Goal: Navigation & Orientation: Understand site structure

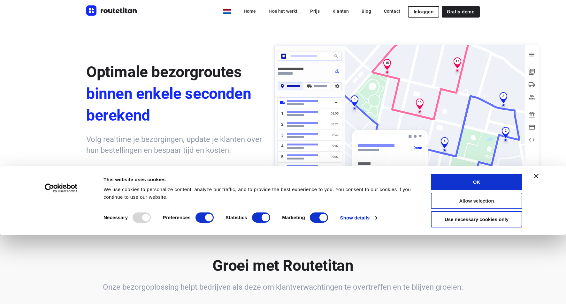
click at [498, 196] on button "Allow selection" at bounding box center [476, 201] width 91 height 16
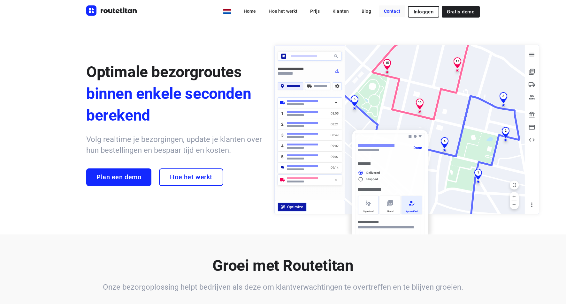
click at [394, 15] on link "Contact" at bounding box center [392, 10] width 26 height 11
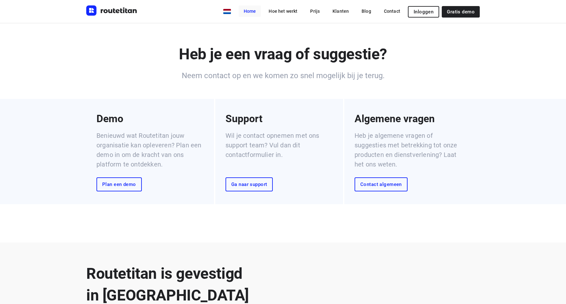
click at [256, 15] on link "Home" at bounding box center [249, 10] width 23 height 11
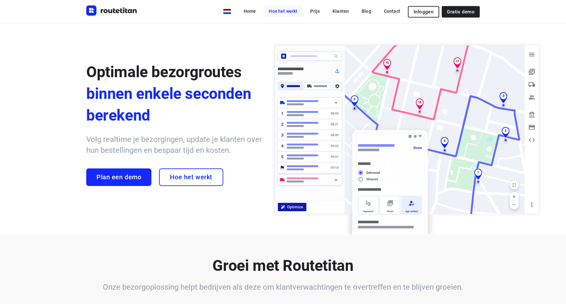
click at [292, 14] on link "Hoe het werkt" at bounding box center [282, 10] width 39 height 11
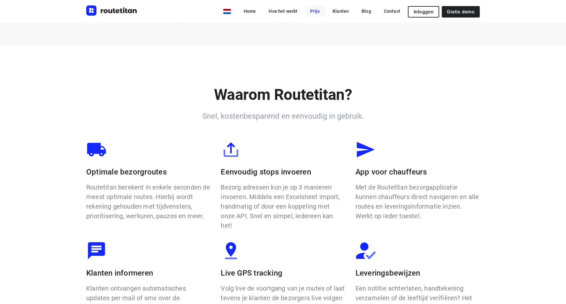
scroll to position [400, 0]
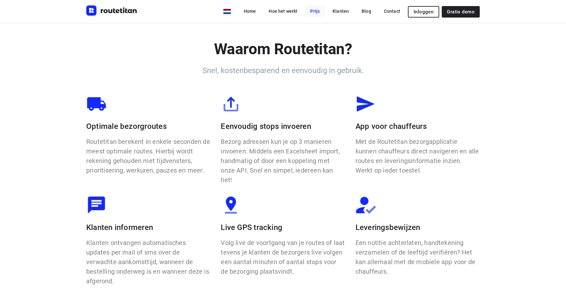
click at [317, 10] on link "Prijs" at bounding box center [315, 10] width 20 height 11
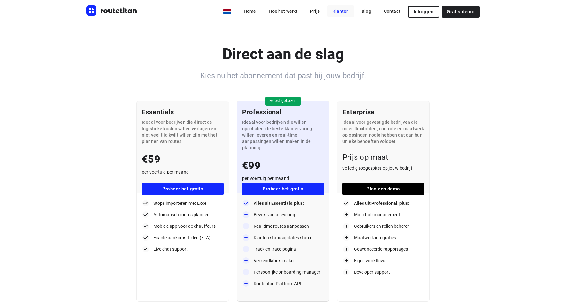
click at [344, 13] on link "Klanten" at bounding box center [340, 10] width 26 height 11
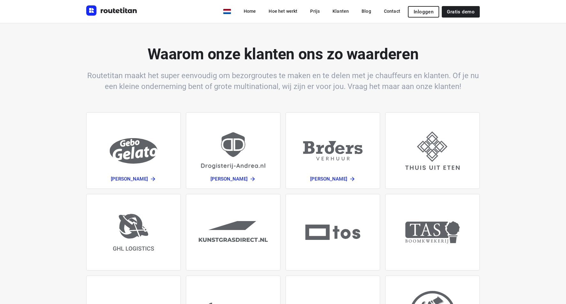
click at [109, 14] on img "Routetitan" at bounding box center [111, 10] width 51 height 10
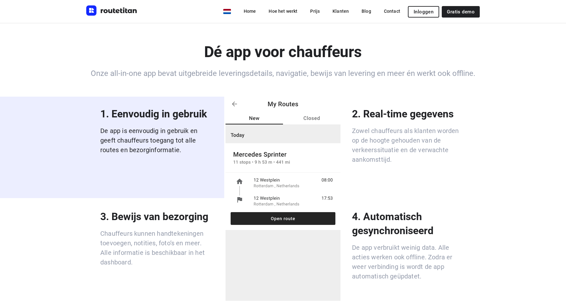
scroll to position [1394, 0]
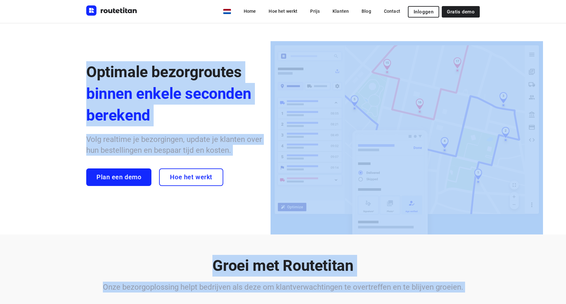
drag, startPoint x: 51, startPoint y: 53, endPoint x: 420, endPoint y: 306, distance: 447.7
click at [420, 304] on html "Consent Details [#IABV2SETTINGS#] About This website uses cookies We use cookie…" at bounding box center [283, 152] width 566 height 304
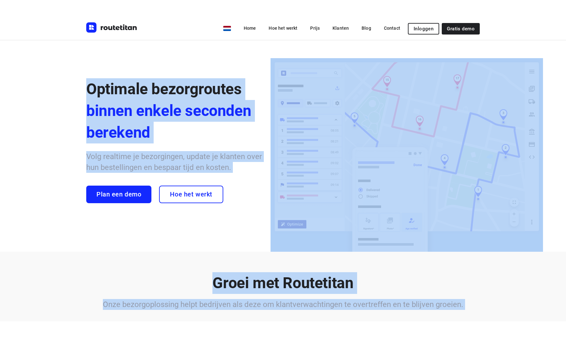
scroll to position [36, 0]
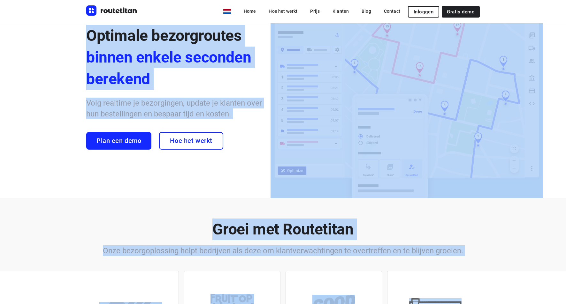
click at [522, 237] on div "Groei met Routetitan Onze bezorgoplossing helpt bedrijven als deze om klantverw…" at bounding box center [283, 280] width 566 height 165
